Goal: Task Accomplishment & Management: Manage account settings

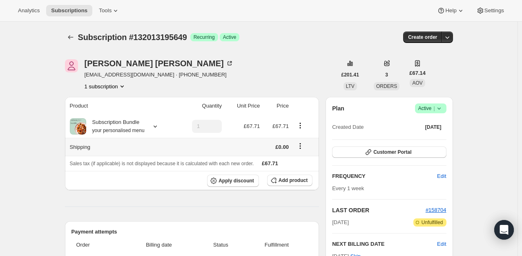
click at [301, 146] on icon "Shipping actions" at bounding box center [300, 146] width 8 height 8
click at [240, 177] on button "Apply discount" at bounding box center [233, 181] width 52 height 12
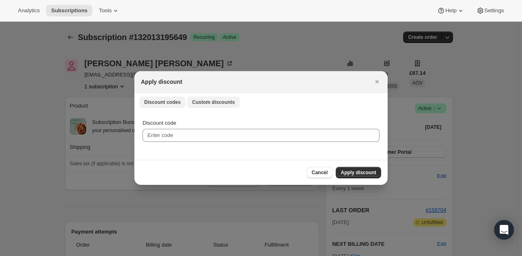
click at [207, 102] on span "Custom discounts" at bounding box center [213, 102] width 43 height 7
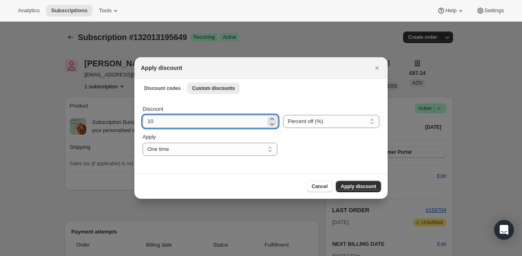
click at [185, 122] on input "10" at bounding box center [204, 121] width 123 height 13
type input "1"
type input "30"
click at [355, 189] on span "Apply discount" at bounding box center [359, 186] width 36 height 7
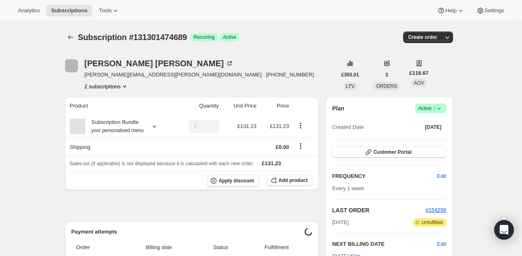
click at [438, 105] on icon at bounding box center [439, 108] width 8 height 8
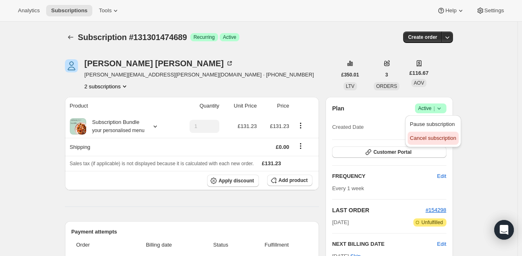
click at [430, 135] on span "Cancel subscription" at bounding box center [433, 138] width 46 height 6
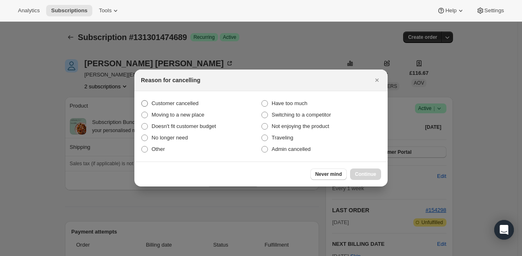
click at [191, 105] on span "Customer cancelled" at bounding box center [175, 103] width 47 height 6
click at [142, 101] on input "Customer cancelled" at bounding box center [141, 100] width 0 height 0
radio input "true"
click at [360, 173] on span "Continue" at bounding box center [365, 174] width 21 height 7
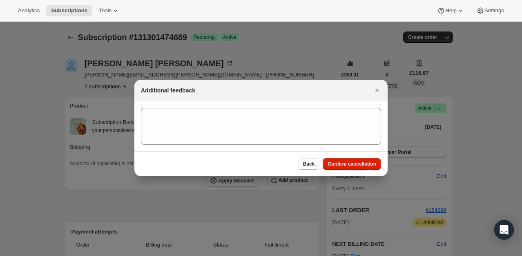
click at [355, 170] on div "Back Confirm cancellation" at bounding box center [260, 163] width 253 height 25
click at [350, 163] on span "Confirm cancellation" at bounding box center [352, 164] width 49 height 7
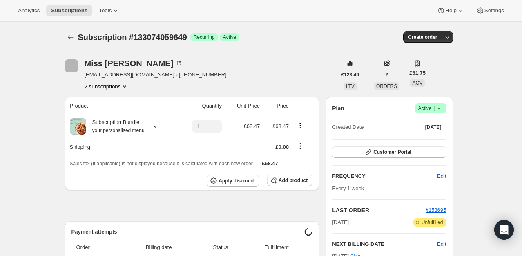
click at [435, 110] on span "Active |" at bounding box center [431, 108] width 25 height 8
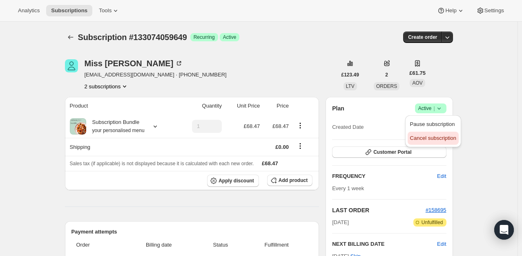
click at [425, 139] on span "Cancel subscription" at bounding box center [433, 138] width 46 height 6
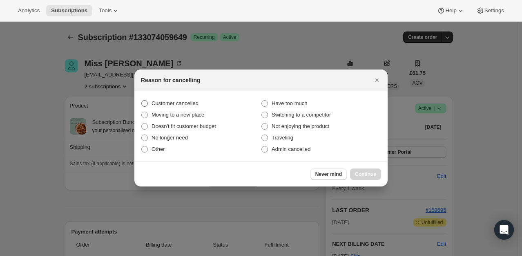
click at [181, 101] on span "Customer cancelled" at bounding box center [175, 103] width 47 height 6
click at [142, 101] on input "Customer cancelled" at bounding box center [141, 100] width 0 height 0
radio input "true"
click at [365, 174] on span "Continue" at bounding box center [365, 174] width 21 height 7
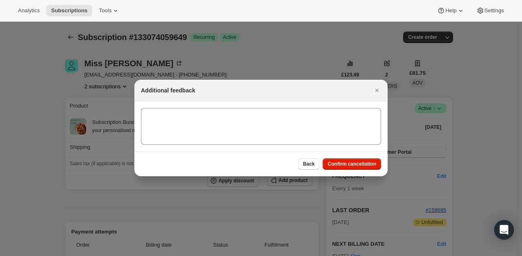
click at [348, 157] on div "Back Confirm cancellation" at bounding box center [260, 163] width 253 height 25
click at [349, 163] on span "Confirm cancellation" at bounding box center [352, 164] width 49 height 7
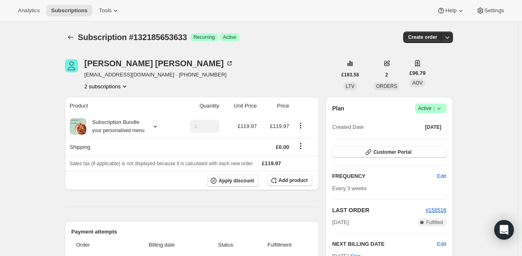
click at [330, 60] on div "[PERSON_NAME] [EMAIL_ADDRESS][DOMAIN_NAME] · [PHONE_NUMBER] 2 subscriptions" at bounding box center [201, 74] width 272 height 31
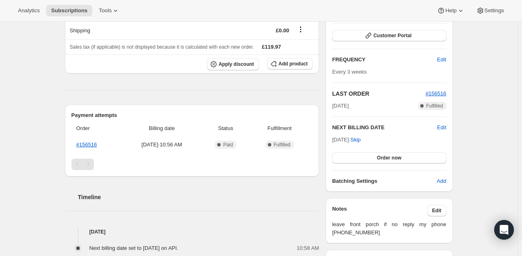
scroll to position [123, 0]
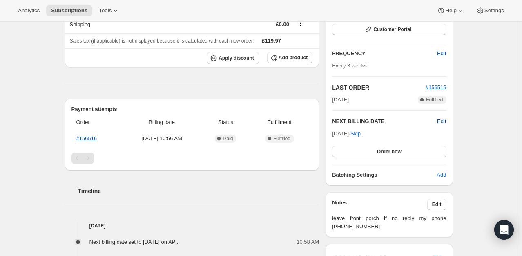
click at [441, 121] on span "Edit" at bounding box center [441, 121] width 9 height 8
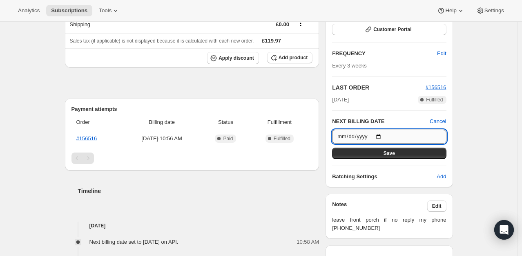
click at [383, 135] on input "[DATE]" at bounding box center [389, 137] width 114 height 14
type input "[DATE]"
click at [394, 155] on span "Save" at bounding box center [389, 153] width 11 height 7
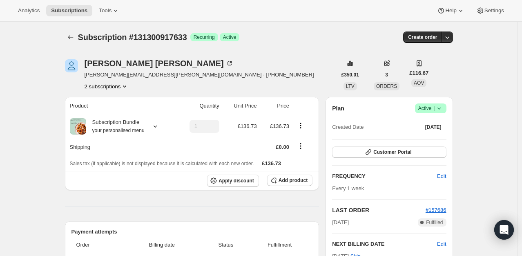
click at [441, 108] on icon at bounding box center [439, 108] width 8 height 8
click at [428, 139] on span "Cancel subscription" at bounding box center [433, 138] width 46 height 6
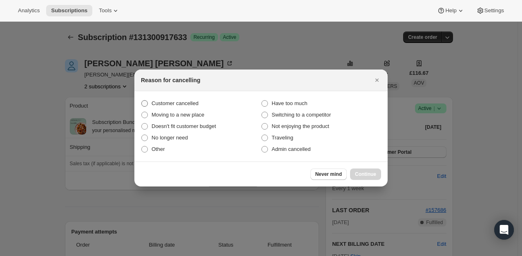
click at [189, 101] on span "Customer cancelled" at bounding box center [175, 103] width 47 height 6
click at [142, 101] on input "Customer cancelled" at bounding box center [141, 100] width 0 height 0
radio input "true"
click at [376, 172] on button "Continue" at bounding box center [365, 173] width 31 height 11
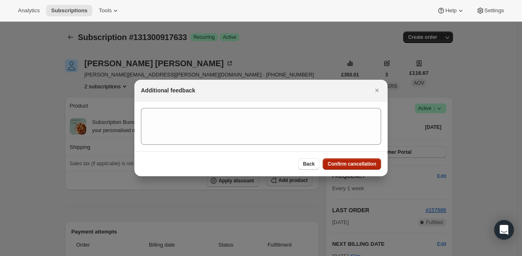
click at [365, 161] on span "Confirm cancellation" at bounding box center [352, 164] width 49 height 7
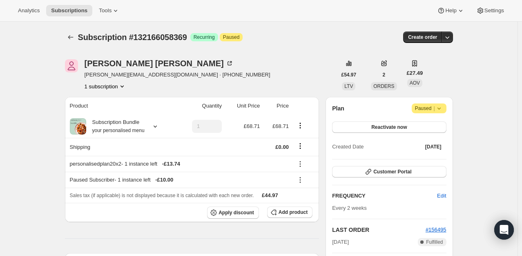
click at [452, 105] on div "Plan Attention Paused | Reactivate now Created Date [DATE] Customer Portal FREQ…" at bounding box center [389, 189] width 127 height 184
click at [445, 108] on span "Attention Paused |" at bounding box center [429, 108] width 35 height 10
click at [442, 109] on icon at bounding box center [439, 108] width 8 height 8
click at [404, 125] on span "Reactivate now" at bounding box center [390, 127] width 36 height 7
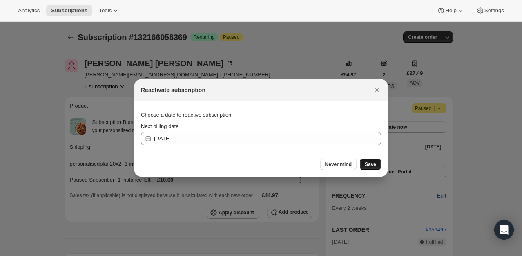
click at [370, 161] on button "Save" at bounding box center [370, 164] width 21 height 11
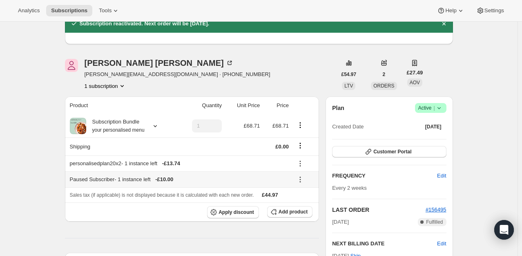
scroll to position [123, 0]
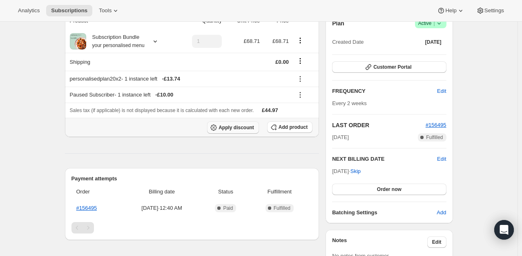
click at [233, 128] on span "Apply discount" at bounding box center [237, 127] width 36 height 7
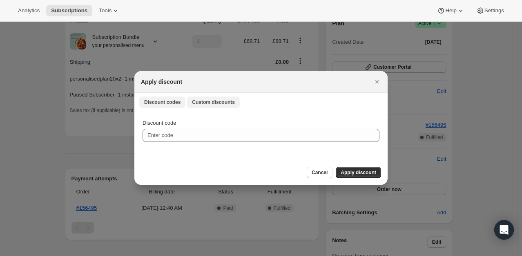
click at [210, 107] on button "Custom discounts" at bounding box center [213, 101] width 53 height 11
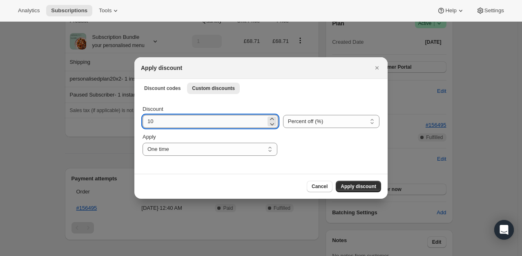
click at [177, 122] on input "10" at bounding box center [204, 121] width 123 height 13
type input "100"
click at [361, 186] on span "Apply discount" at bounding box center [359, 186] width 36 height 7
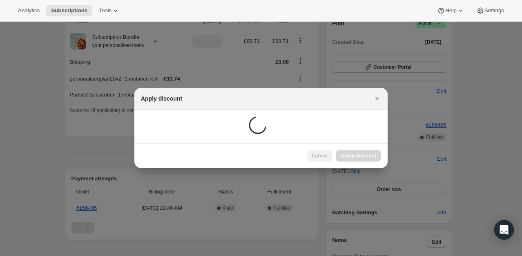
scroll to position [113, 0]
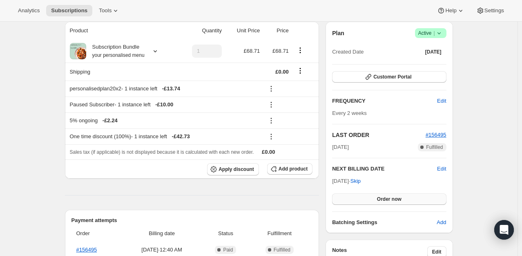
click at [387, 198] on span "Order now" at bounding box center [389, 199] width 25 height 7
click at [387, 198] on span "Click to confirm" at bounding box center [389, 199] width 37 height 7
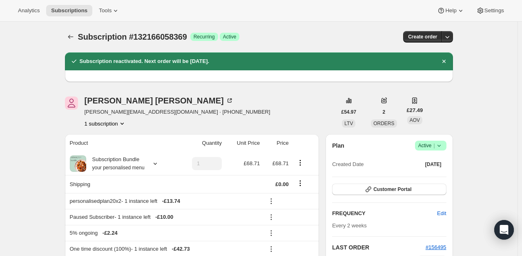
scroll to position [0, 0]
